Goal: Use online tool/utility: Utilize a website feature to perform a specific function

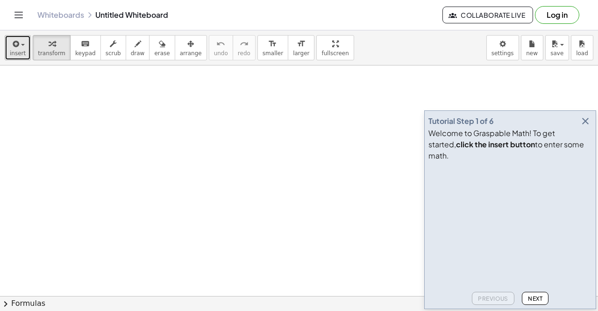
click at [24, 51] on button "insert" at bounding box center [18, 47] width 26 height 25
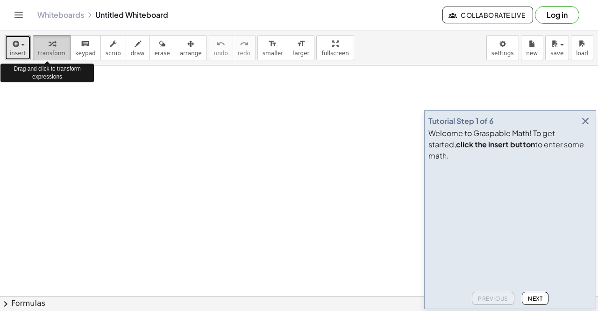
click at [52, 52] on span "transform" at bounding box center [52, 53] width 28 height 7
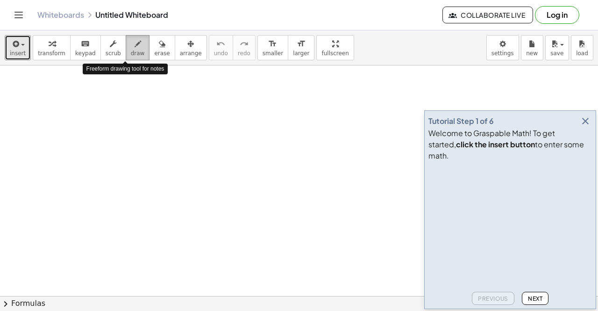
click at [131, 51] on span "draw" at bounding box center [138, 53] width 14 height 7
click at [131, 53] on span "draw" at bounding box center [138, 53] width 14 height 7
click at [18, 51] on span "insert" at bounding box center [18, 53] width 16 height 7
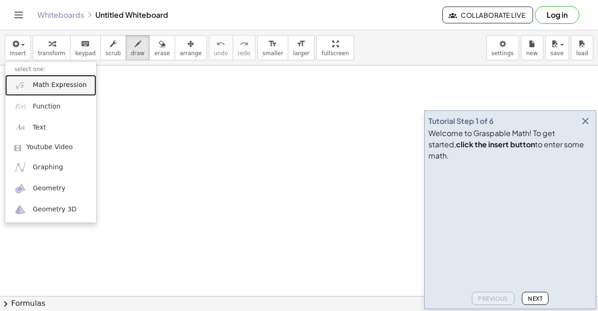
click at [46, 88] on span "Math Expression" at bounding box center [60, 84] width 54 height 9
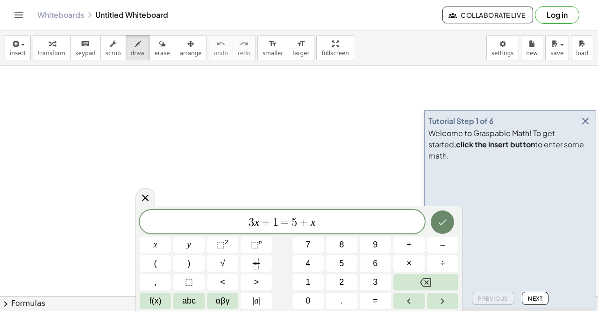
click at [443, 226] on icon "Done" at bounding box center [442, 221] width 11 height 11
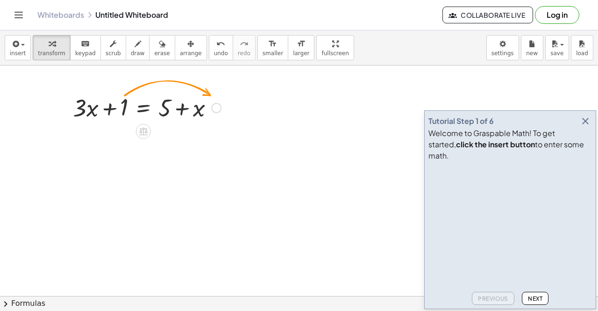
click at [143, 133] on icon at bounding box center [143, 132] width 8 height 8
click at [128, 130] on div "−" at bounding box center [124, 131] width 15 height 15
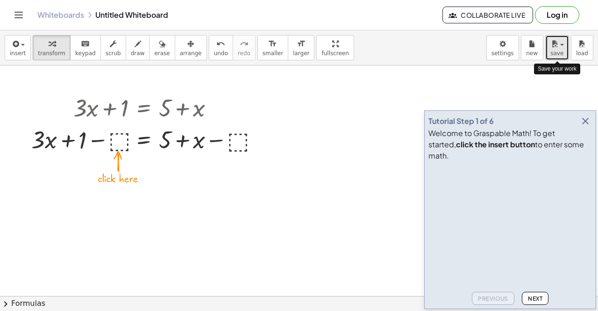
click at [562, 50] on span "save" at bounding box center [556, 53] width 13 height 7
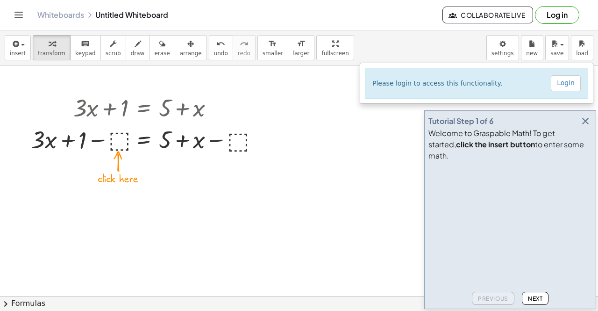
click at [555, 18] on button "Log in" at bounding box center [557, 15] width 44 height 18
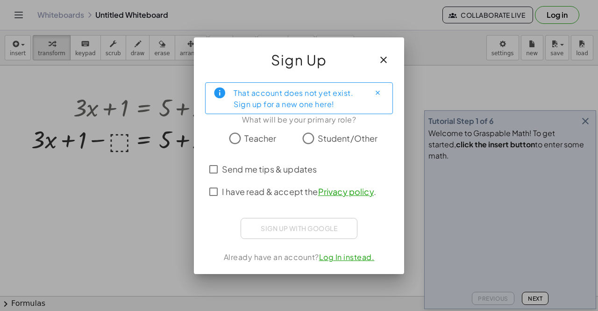
click at [257, 140] on span "Teacher" at bounding box center [260, 138] width 32 height 13
click at [290, 193] on span "I have read & accept the Privacy policy ." at bounding box center [299, 191] width 154 height 13
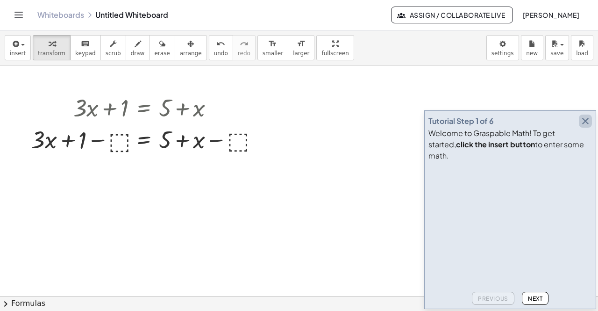
click at [586, 127] on icon "button" at bounding box center [585, 120] width 11 height 11
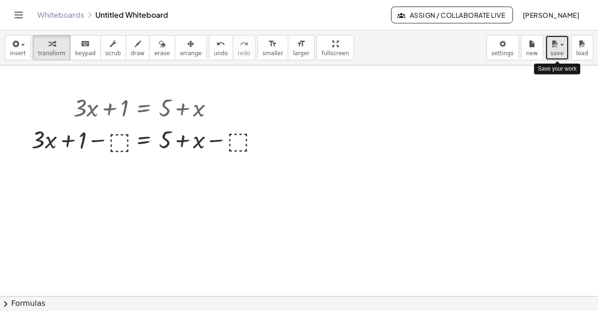
click at [566, 49] on button "save" at bounding box center [557, 47] width 24 height 25
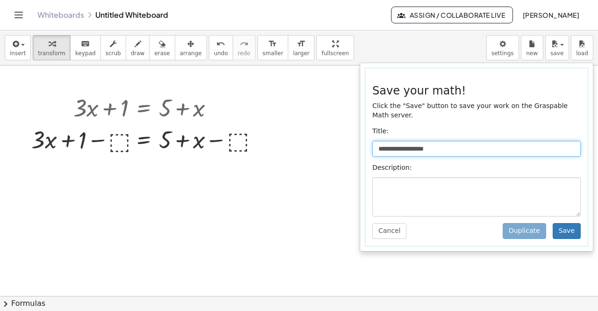
click at [454, 141] on input "**********" at bounding box center [476, 149] width 208 height 16
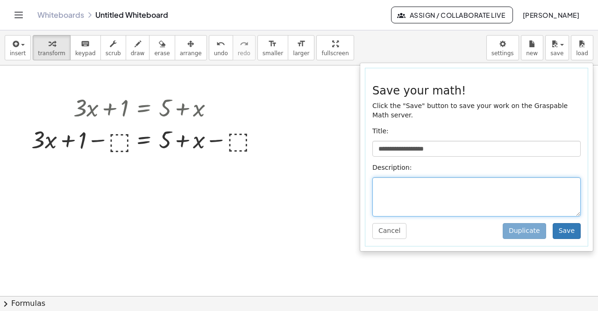
click at [395, 177] on textarea at bounding box center [476, 196] width 208 height 39
click at [510, 53] on body "**********" at bounding box center [299, 155] width 598 height 311
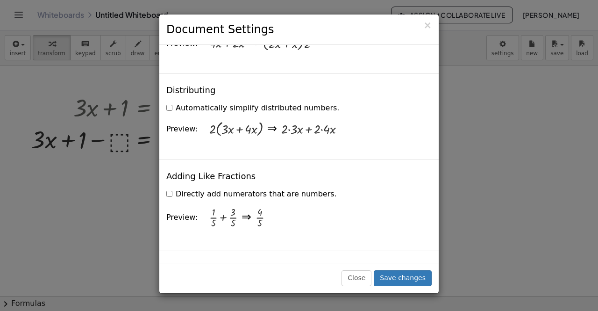
scroll to position [720, 0]
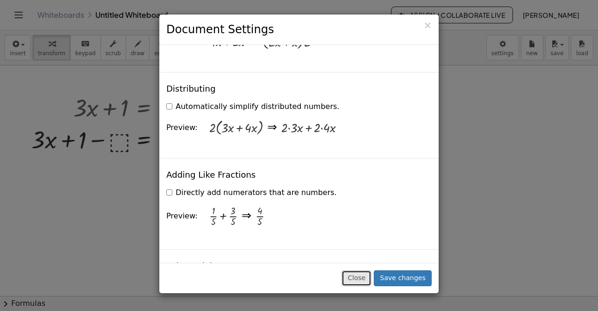
click at [357, 273] on button "Close" at bounding box center [357, 278] width 30 height 16
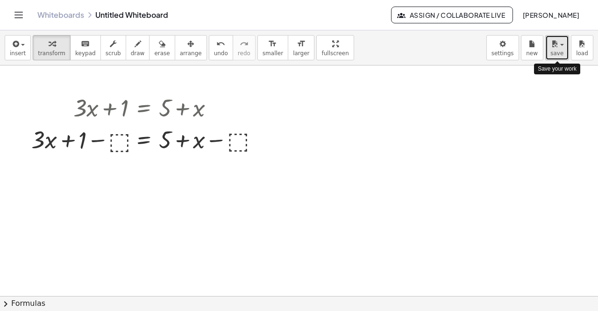
click at [566, 48] on button "save" at bounding box center [557, 47] width 24 height 25
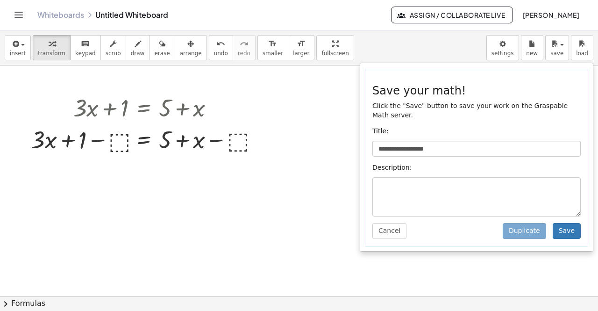
click at [21, 16] on icon "Toggle navigation" at bounding box center [18, 14] width 11 height 11
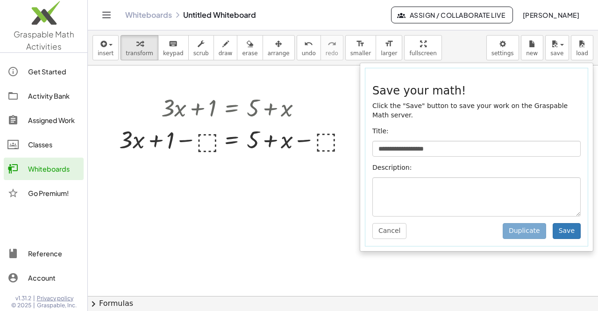
click at [104, 11] on icon "Toggle navigation" at bounding box center [106, 14] width 11 height 11
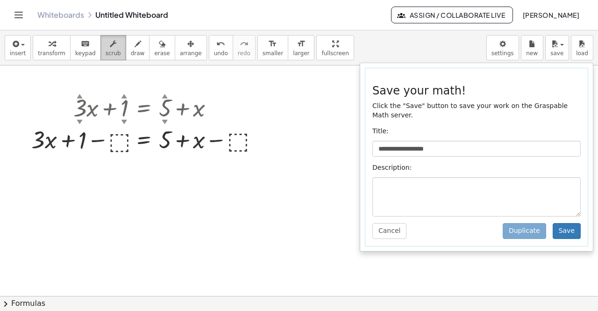
click at [106, 51] on span "scrub" at bounding box center [113, 53] width 15 height 7
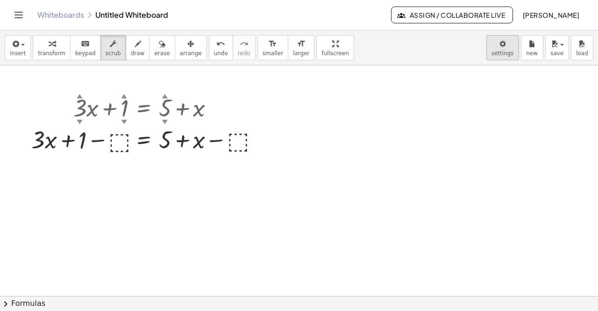
click at [502, 57] on body "**********" at bounding box center [299, 155] width 598 height 311
